Goal: Communication & Community: Answer question/provide support

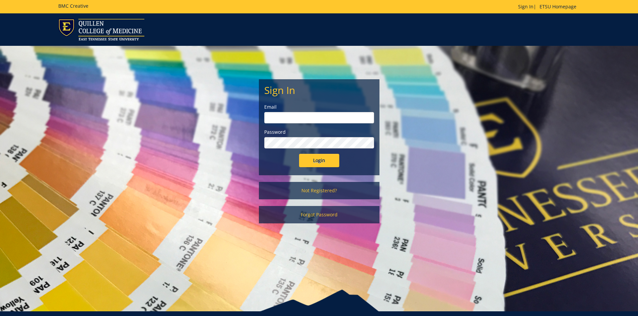
click at [295, 123] on input "email" at bounding box center [319, 117] width 110 height 11
type input "pierceka@etsu.edu"
click at [299, 154] on input "Login" at bounding box center [319, 160] width 40 height 13
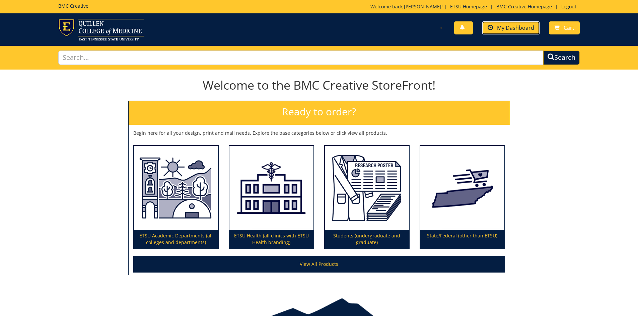
click at [510, 26] on span "My Dashboard" at bounding box center [515, 27] width 37 height 7
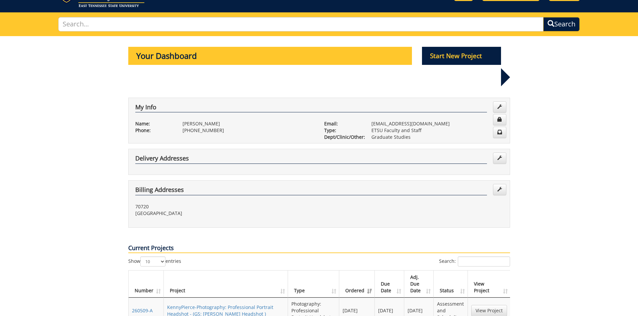
scroll to position [100, 0]
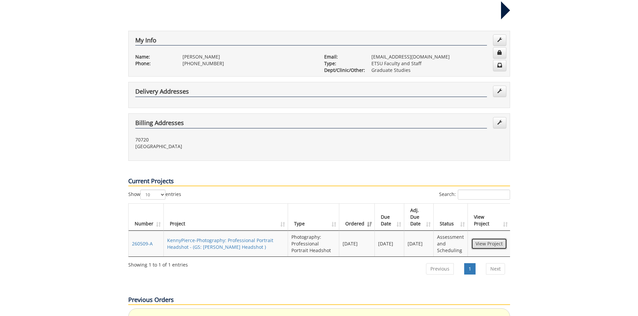
click at [500, 238] on link "View Project" at bounding box center [489, 243] width 36 height 11
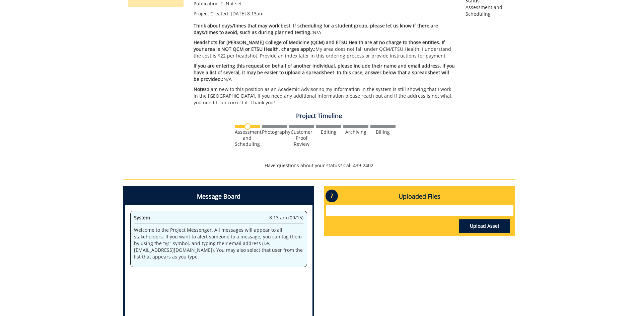
scroll to position [167, 0]
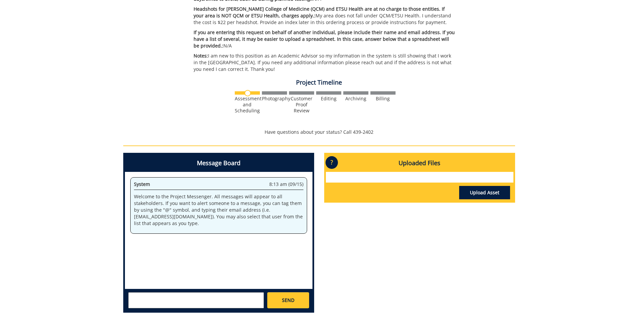
click at [197, 301] on textarea at bounding box center [196, 300] width 136 height 16
type textarea "I realize that I did not actually give a day for the headshot. I think any day …"
click at [299, 301] on link "SEND" at bounding box center [287, 300] width 41 height 16
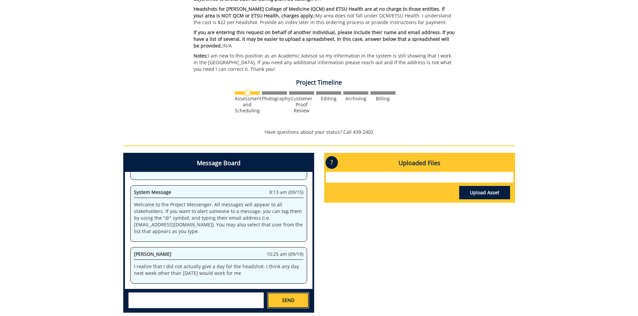
scroll to position [33, 0]
